Goal: Transaction & Acquisition: Purchase product/service

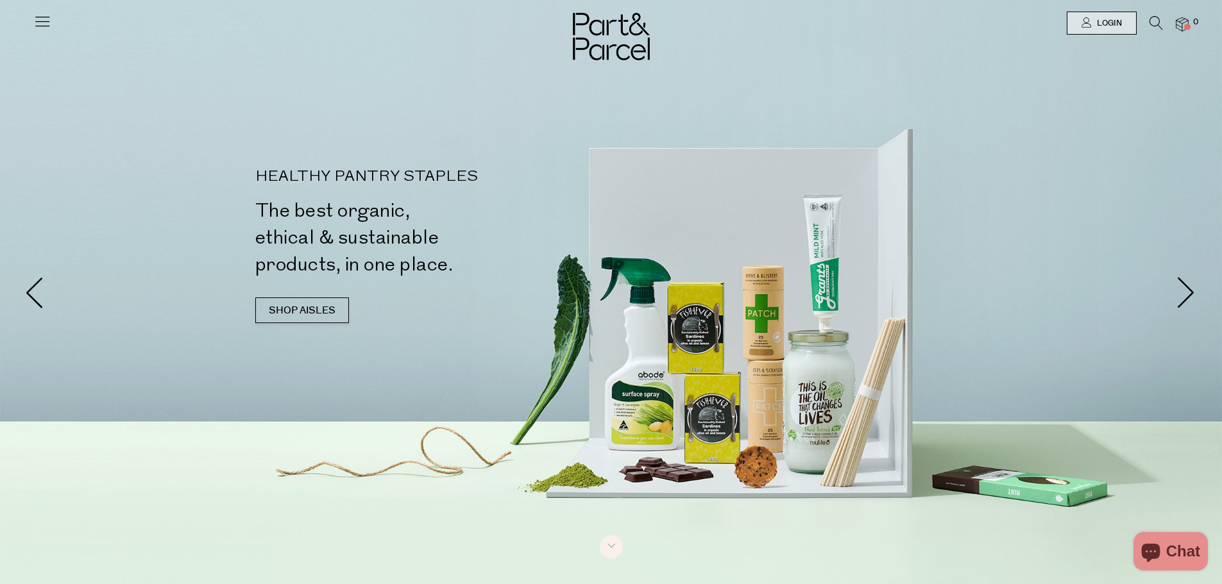
click at [1179, 25] on img at bounding box center [1181, 24] width 13 height 15
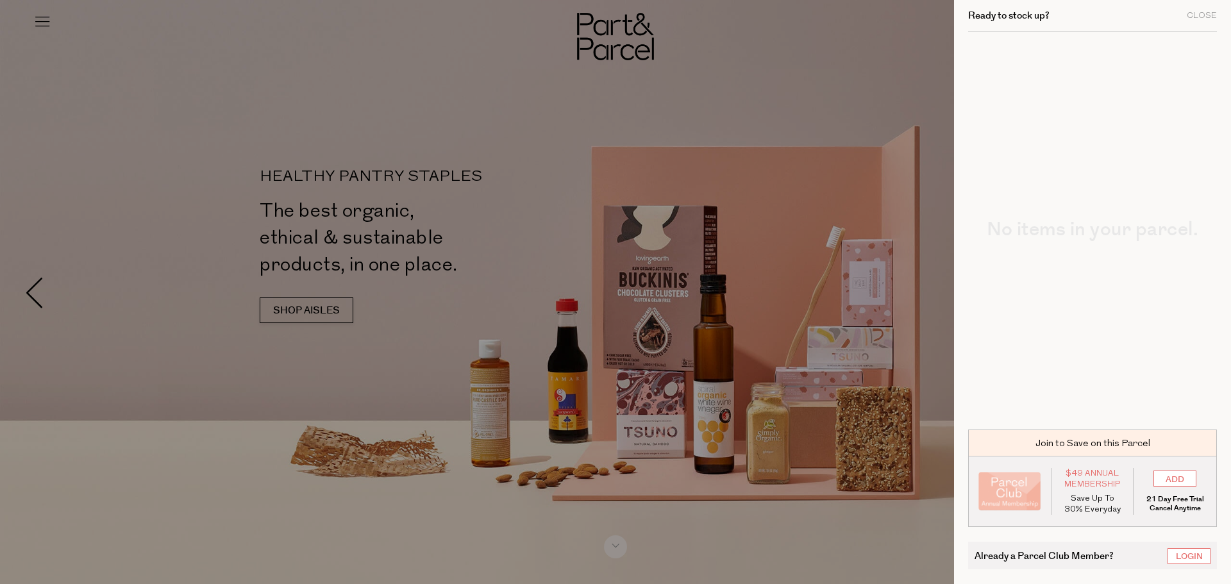
click at [512, 68] on div at bounding box center [615, 292] width 1231 height 584
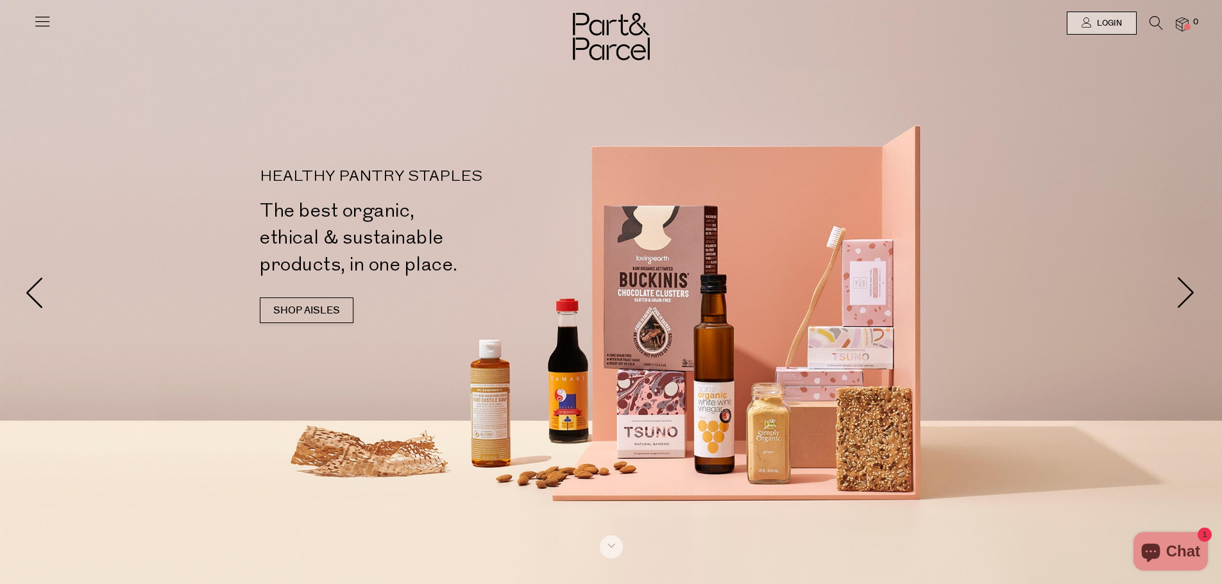
click at [35, 17] on icon at bounding box center [42, 21] width 18 height 18
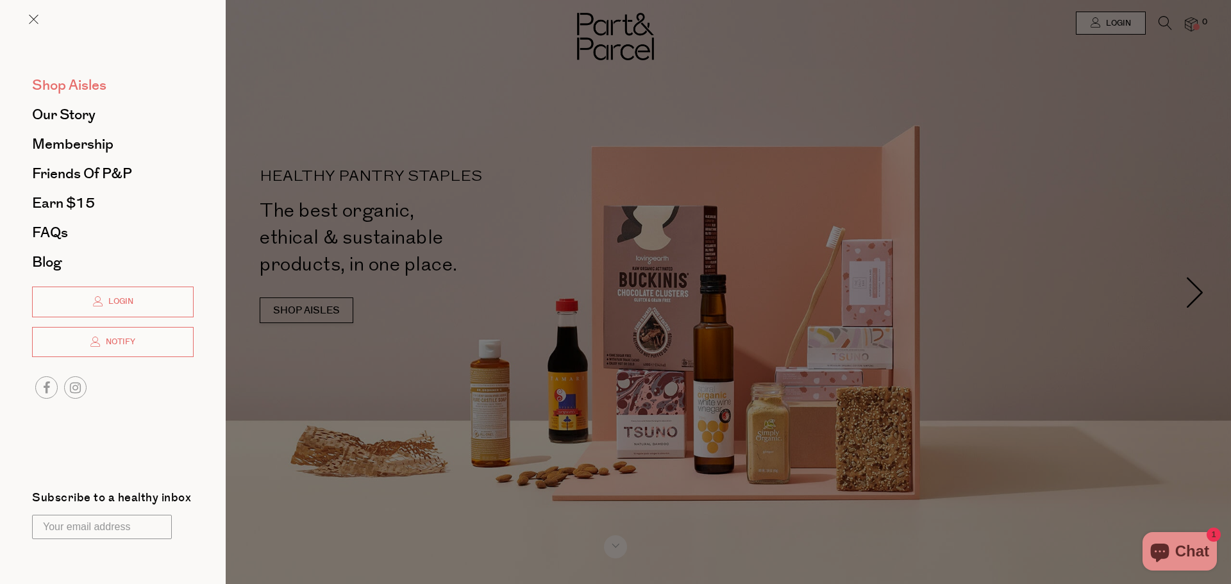
click at [53, 88] on span "Shop Aisles" at bounding box center [69, 85] width 74 height 21
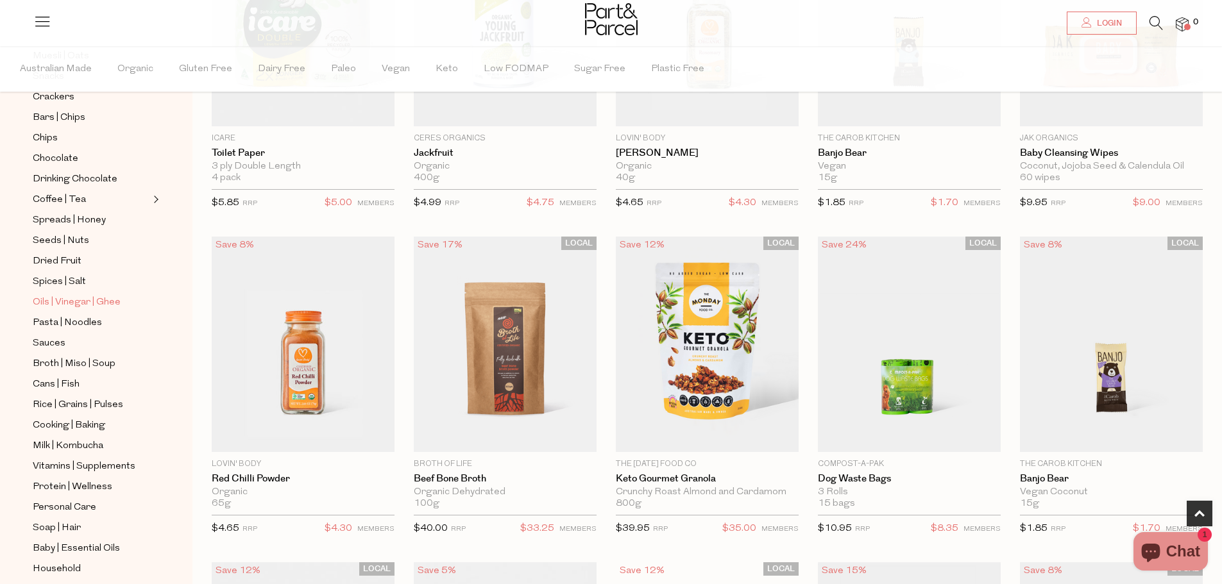
scroll to position [180, 0]
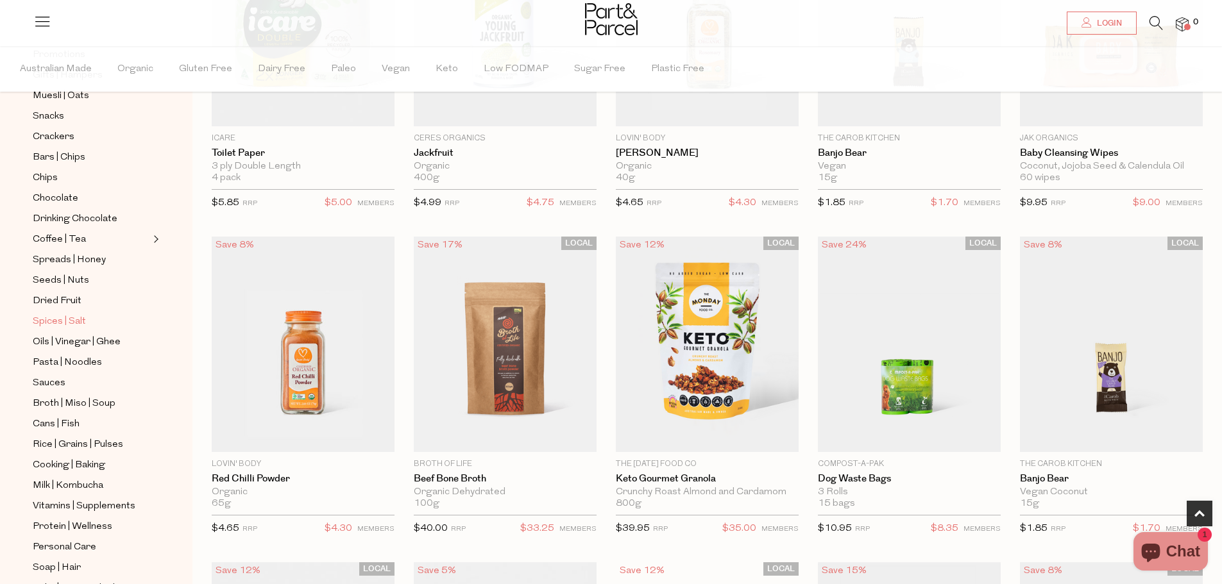
click at [69, 314] on span "Spices | Salt" at bounding box center [59, 321] width 53 height 15
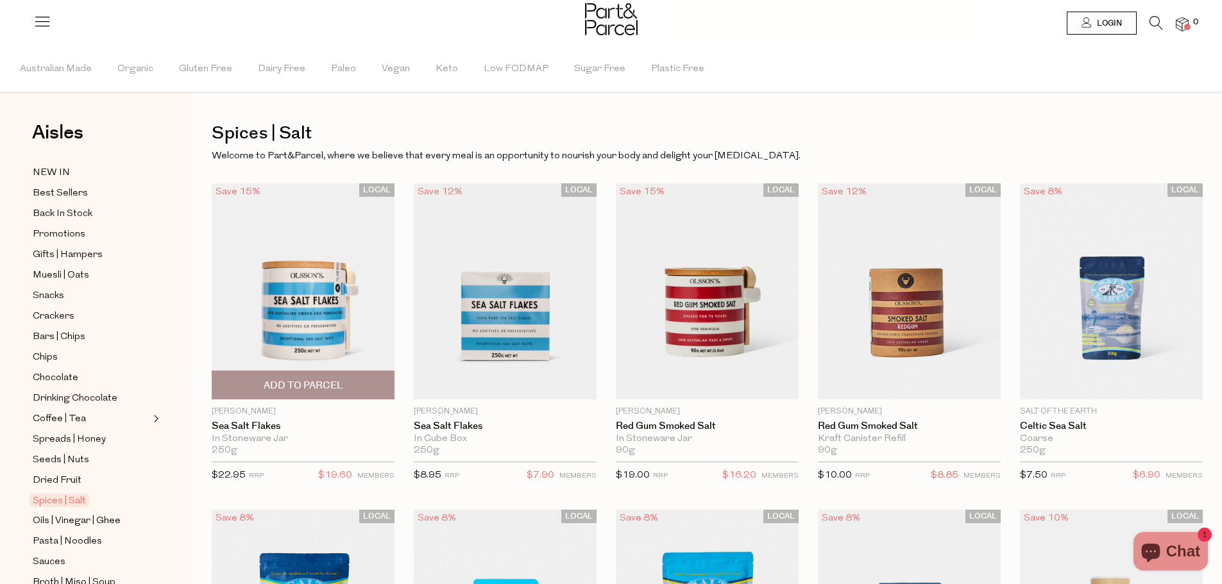
click at [304, 379] on span "Add To Parcel" at bounding box center [304, 385] width 80 height 13
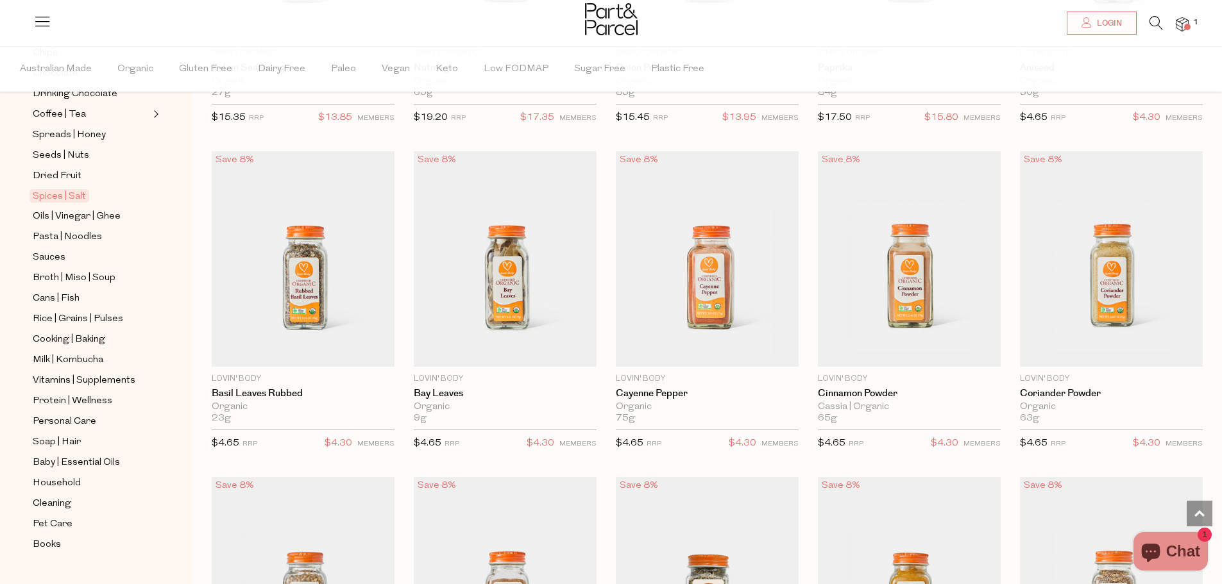
scroll to position [308, 0]
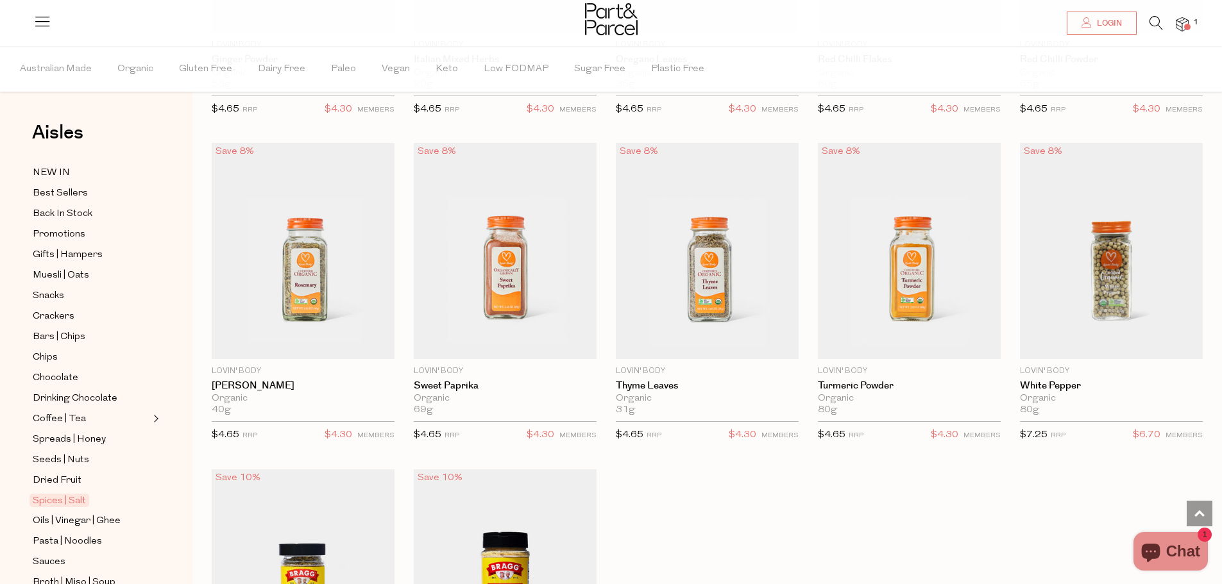
scroll to position [3206, 0]
